Goal: Task Accomplishment & Management: Use online tool/utility

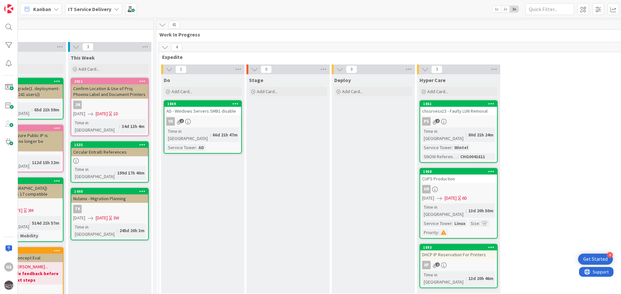
scroll to position [0, 298]
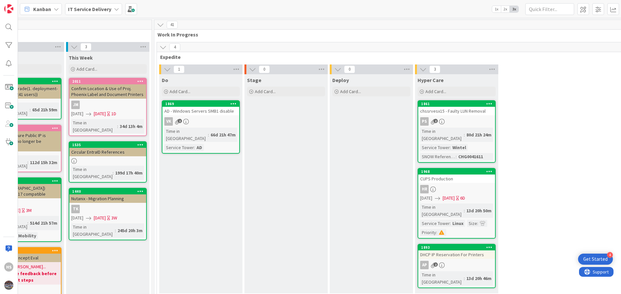
click at [407, 14] on div "Kanban IT Service Delivery 1x 2x 3x" at bounding box center [319, 9] width 603 height 18
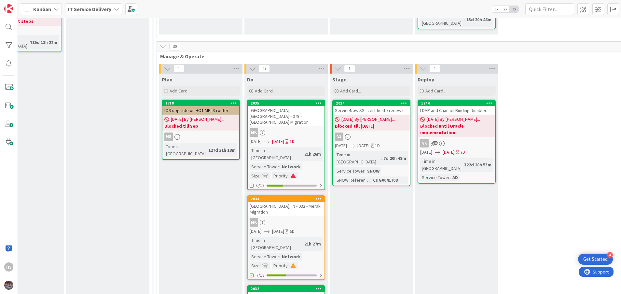
scroll to position [245, 298]
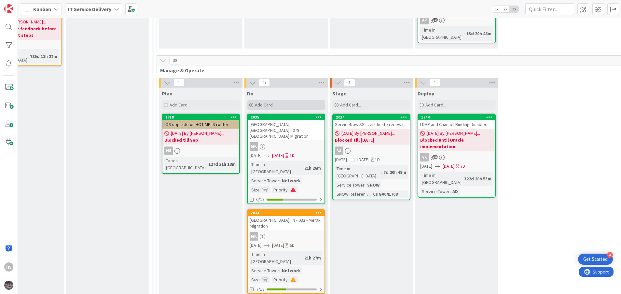
click at [269, 102] on span "Add Card..." at bounding box center [265, 105] width 21 height 6
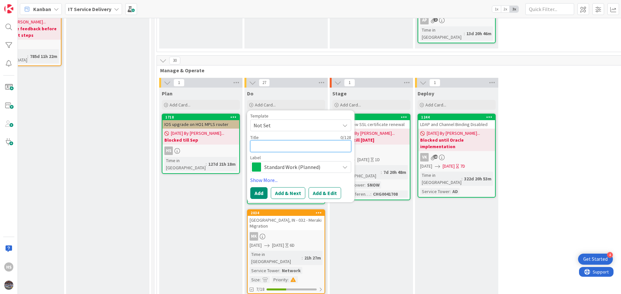
paste textarea "Wan Ip Address Subnet Change at [GEOGRAPHIC_DATA]"
type textarea "x"
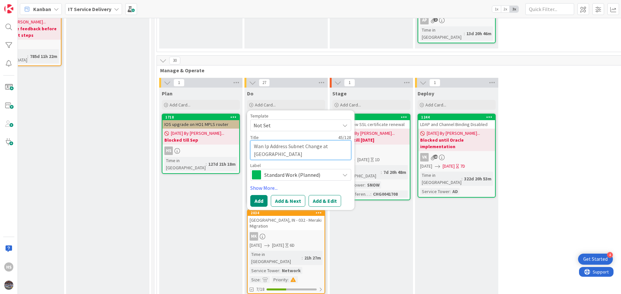
type textarea "Wan Ip Address Subnet Change at [GEOGRAPHIC_DATA]"
click at [313, 170] on span "Standard Work (Planned)" at bounding box center [300, 174] width 72 height 9
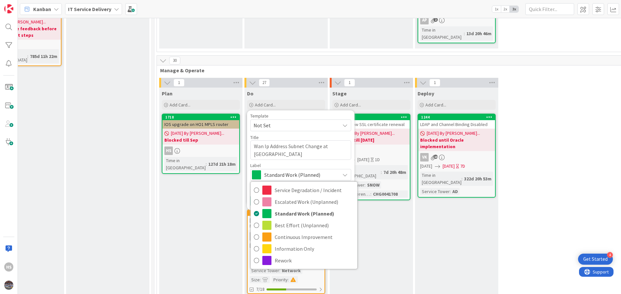
click at [313, 170] on span "Standard Work (Planned)" at bounding box center [300, 174] width 72 height 9
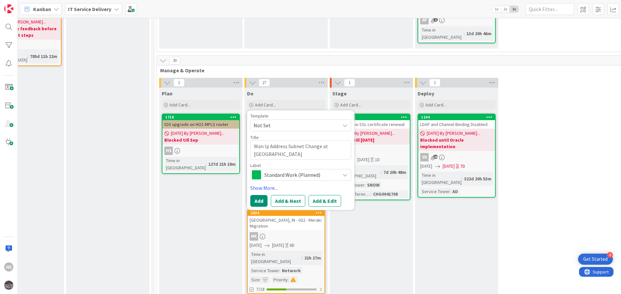
click at [313, 170] on span "Standard Work (Planned)" at bounding box center [300, 174] width 72 height 9
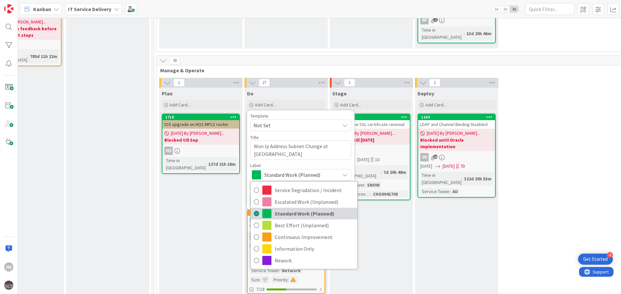
click at [297, 209] on span "Standard Work (Planned)" at bounding box center [314, 214] width 79 height 10
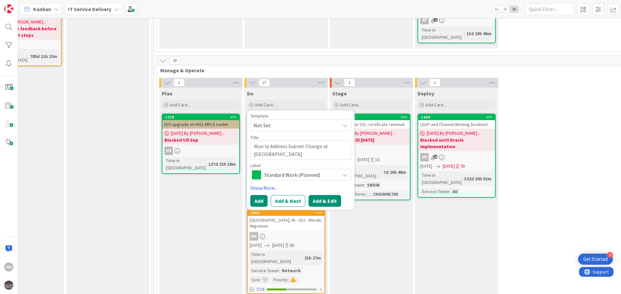
click at [316, 195] on button "Add & Edit" at bounding box center [324, 201] width 33 height 12
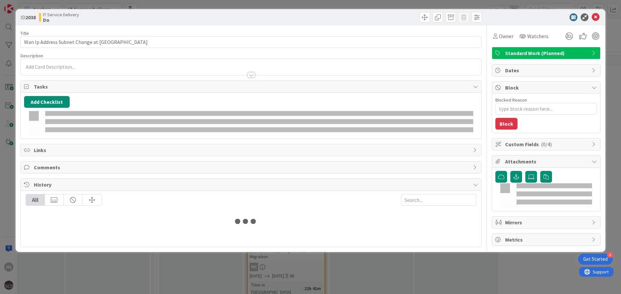
click at [283, 111] on div "Add Checklist" at bounding box center [251, 115] width 454 height 39
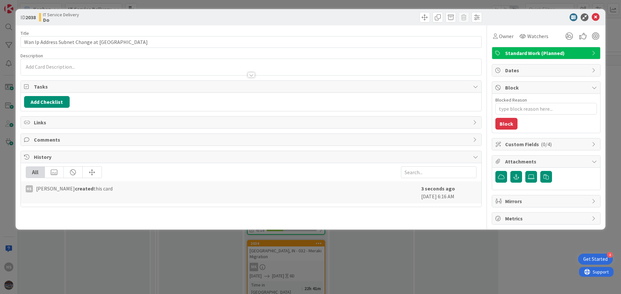
type textarea "x"
click at [127, 69] on div at bounding box center [251, 71] width 461 height 7
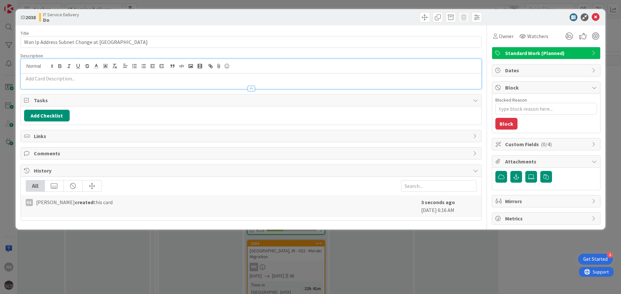
click at [113, 77] on p at bounding box center [251, 78] width 454 height 7
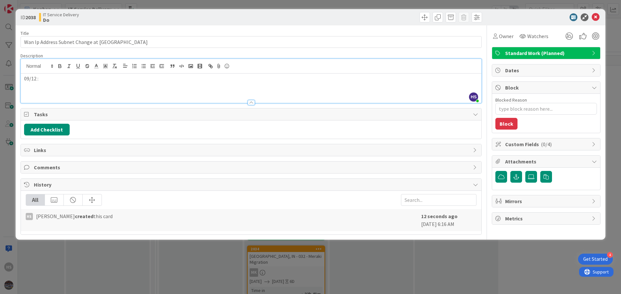
click at [100, 89] on div "09/12 :" at bounding box center [251, 88] width 461 height 29
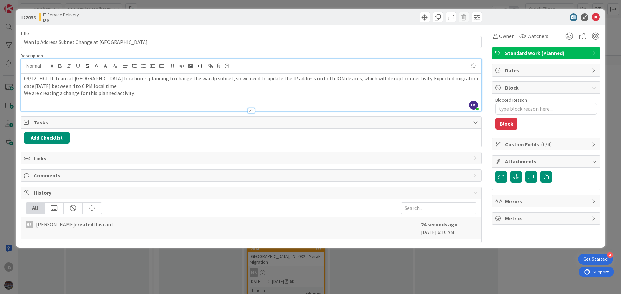
type textarea "x"
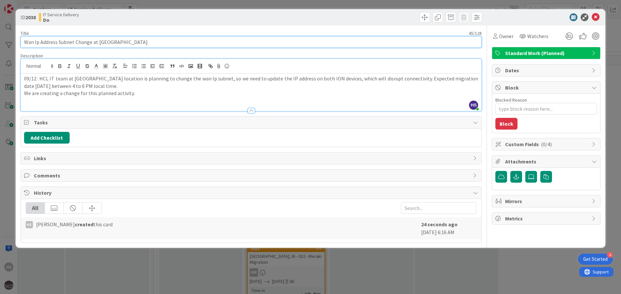
click at [38, 40] on input "Wan Ip Address Subnet Change at [GEOGRAPHIC_DATA]" at bounding box center [250, 42] width 461 height 12
type input "Wan I Address Subnet Change at [GEOGRAPHIC_DATA]"
type textarea "x"
type input "Wan IP Address Subnet Change at [GEOGRAPHIC_DATA]"
type textarea "x"
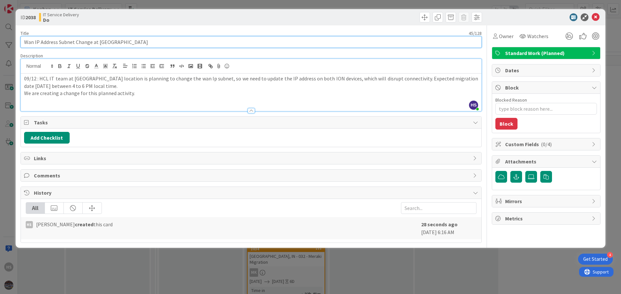
click at [56, 43] on input "Wan IP Address Subnet Change at [GEOGRAPHIC_DATA]" at bounding box center [250, 42] width 461 height 12
click at [57, 43] on input "Wan IP Address Subnet Change at [GEOGRAPHIC_DATA]" at bounding box center [250, 42] width 461 height 12
type input "Wan IP Addressing Subnet Change at [GEOGRAPHIC_DATA]"
type textarea "x"
type input "Wan IP Addressing Subnet Change at [GEOGRAPHIC_DATA]"
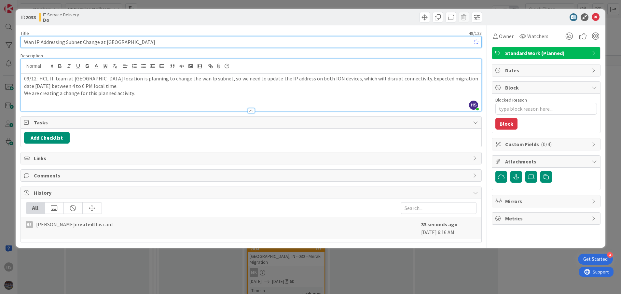
type textarea "x"
click at [42, 40] on input "Wan IP Addressing Subnet Change at [GEOGRAPHIC_DATA]" at bounding box center [250, 42] width 461 height 12
type input "Wan IP ddressing Subnet Change at [GEOGRAPHIC_DATA]"
type textarea "x"
type input "Wan IP addressing Subnet Change at [GEOGRAPHIC_DATA]"
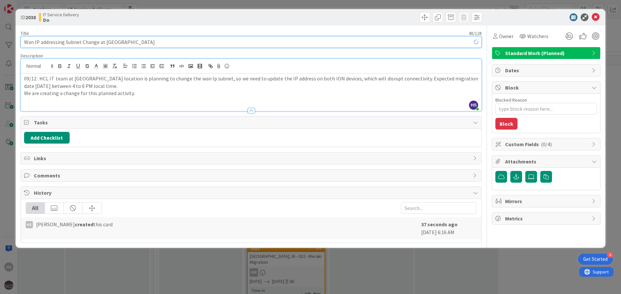
type textarea "x"
click at [68, 42] on input "Wan IP addressing Subnet Change at [GEOGRAPHIC_DATA]" at bounding box center [250, 42] width 461 height 12
click at [66, 44] on input "Wan IP addressing Subnet Change at [GEOGRAPHIC_DATA]" at bounding box center [250, 42] width 461 height 12
drag, startPoint x: 64, startPoint y: 43, endPoint x: 81, endPoint y: 42, distance: 17.6
click at [81, 42] on input "Wan IP addressing Subnet Change at [GEOGRAPHIC_DATA]" at bounding box center [250, 42] width 461 height 12
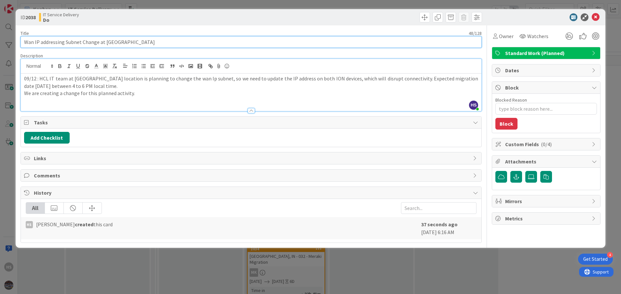
type input "Wan IP addressingChange at [GEOGRAPHIC_DATA]"
type textarea "x"
type input "Wan IP addressing Change at [GEOGRAPHIC_DATA]"
type textarea "x"
click at [31, 41] on input "Wan IP addressing Change at [GEOGRAPHIC_DATA]" at bounding box center [250, 42] width 461 height 12
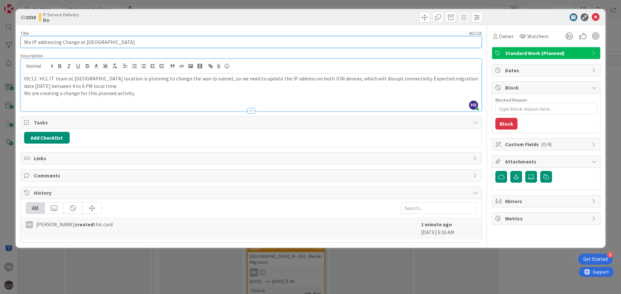
type input "W IP addressing Change at [GEOGRAPHIC_DATA]"
type textarea "x"
type input "WA IP addressing Change at [GEOGRAPHIC_DATA]"
type textarea "x"
type input "WAN IP addressing Change at [GEOGRAPHIC_DATA]"
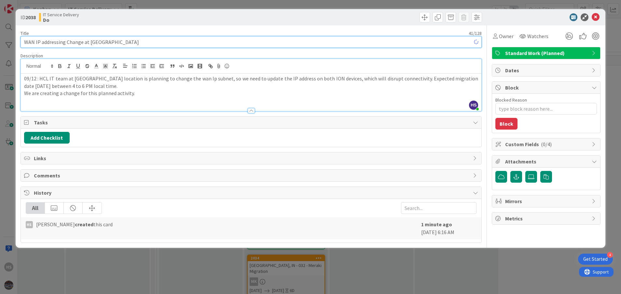
type textarea "x"
type input "WAN IP addressing Change at [GEOGRAPHIC_DATA]"
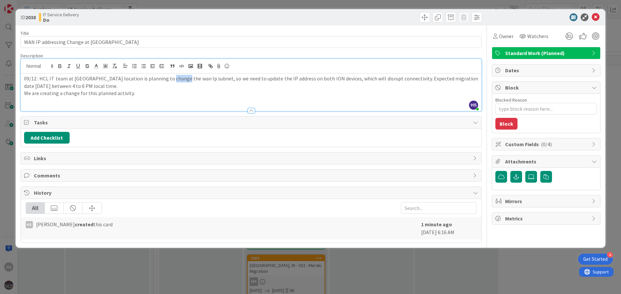
drag, startPoint x: 177, startPoint y: 78, endPoint x: 164, endPoint y: 78, distance: 13.0
click at [164, 78] on p "09/12 : HCL IT team at [GEOGRAPHIC_DATA] location is planning to change the wan…" at bounding box center [251, 82] width 454 height 15
click at [595, 22] on div "ID 2038 IT Service Delivery Do" at bounding box center [311, 17] width 590 height 16
click at [595, 17] on icon at bounding box center [596, 17] width 8 height 8
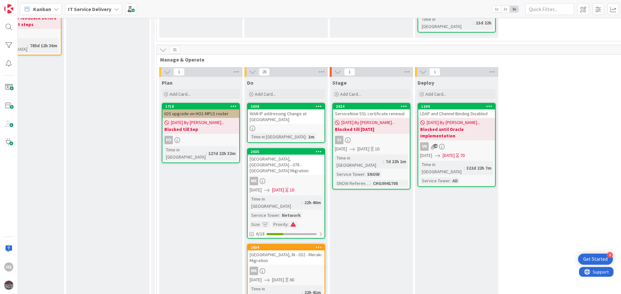
scroll to position [241, 298]
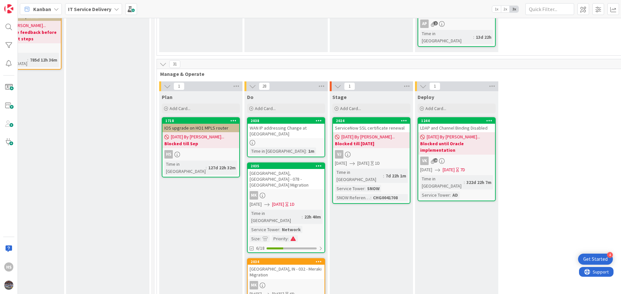
click at [279, 124] on div "WAN IP addressing Change at [GEOGRAPHIC_DATA]" at bounding box center [286, 131] width 77 height 14
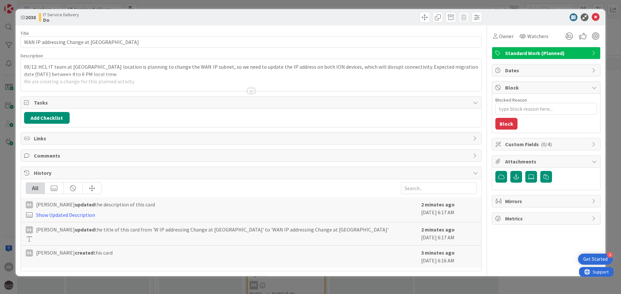
type textarea "x"
click at [593, 20] on icon at bounding box center [596, 17] width 8 height 8
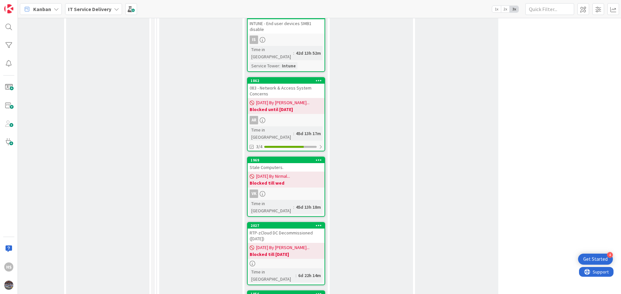
scroll to position [973, 298]
